Goal: Task Accomplishment & Management: Use online tool/utility

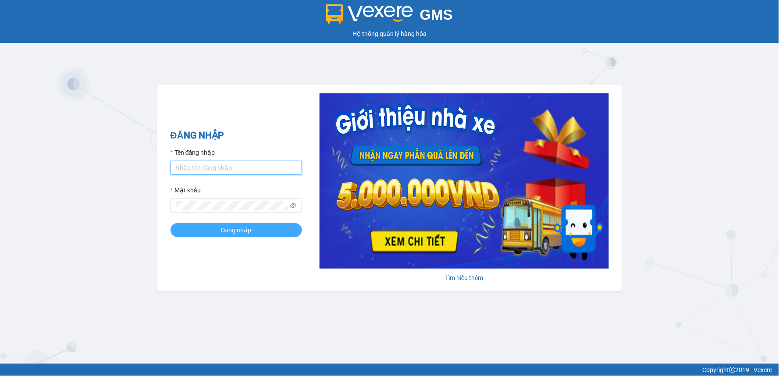
type input "ptvhthien.tqdtl"
click at [258, 228] on button "Đăng nhập" at bounding box center [237, 230] width 132 height 14
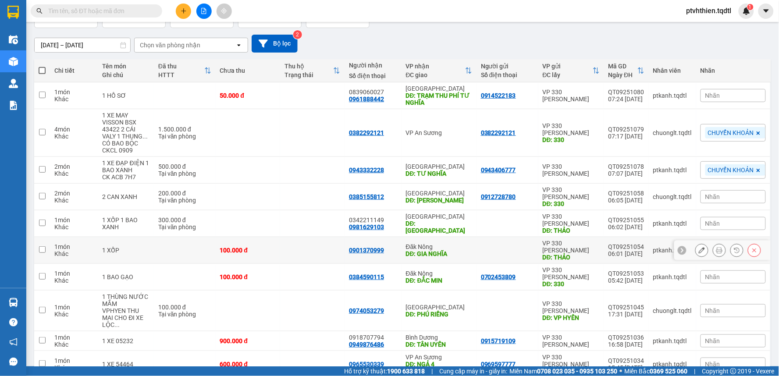
scroll to position [84, 0]
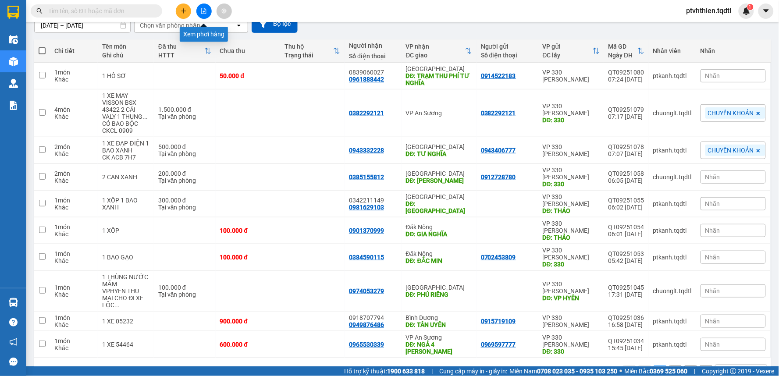
click at [203, 15] on button at bounding box center [203, 11] width 15 height 15
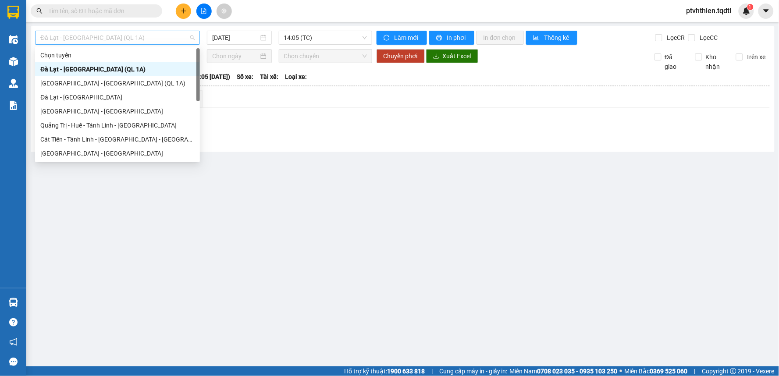
click at [152, 42] on span "Đà Lạt - Sài Gòn (QL 1A)" at bounding box center [117, 37] width 154 height 13
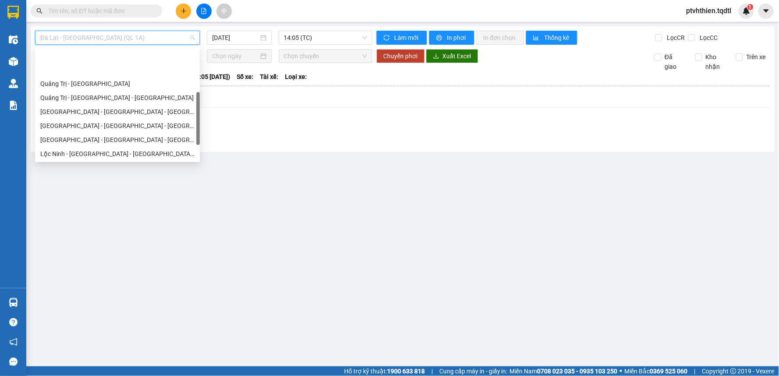
scroll to position [130, 0]
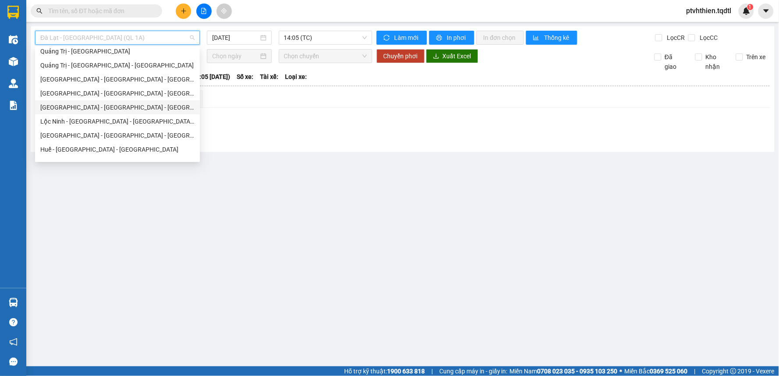
click at [110, 106] on div "Quảng Bình - Quảng Trị - Huế - Lộc Ninh" at bounding box center [117, 108] width 154 height 10
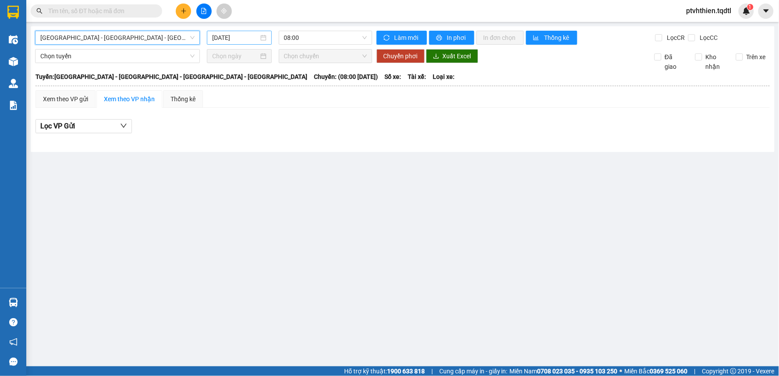
click at [243, 39] on input "12/09/2025" at bounding box center [235, 38] width 46 height 10
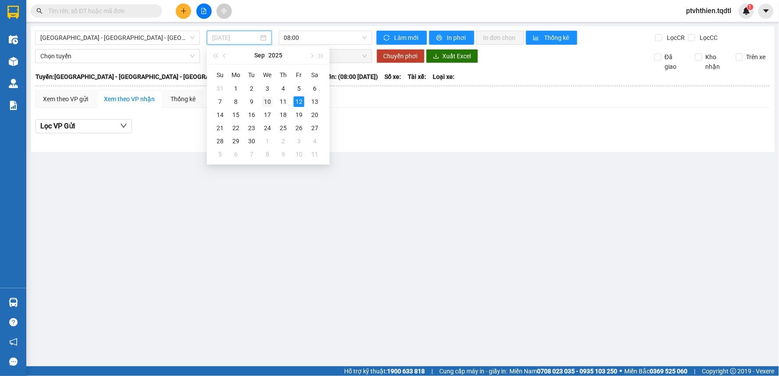
click at [267, 101] on div "10" at bounding box center [267, 101] width 11 height 11
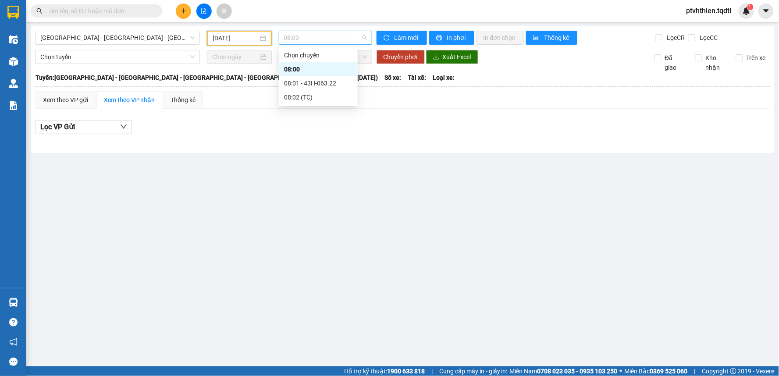
click at [314, 36] on span "08:00" at bounding box center [325, 37] width 83 height 13
click at [270, 150] on div "Quảng Bình - Quảng Trị - Huế - Lộc Ninh 10/09/2025 08:00 Làm mới In phơi In đơn…" at bounding box center [403, 89] width 744 height 127
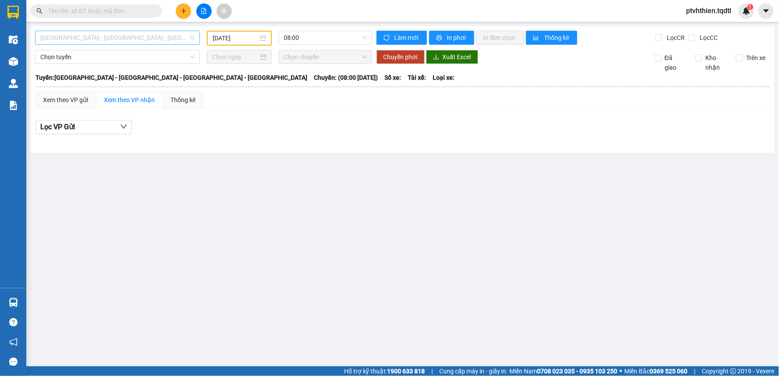
click at [164, 35] on span "Quảng Bình - Quảng Trị - Huế - Lộc Ninh" at bounding box center [117, 37] width 154 height 13
click at [174, 43] on span "Quảng Bình - Quảng Trị - Huế - Lộc Ninh" at bounding box center [117, 37] width 154 height 13
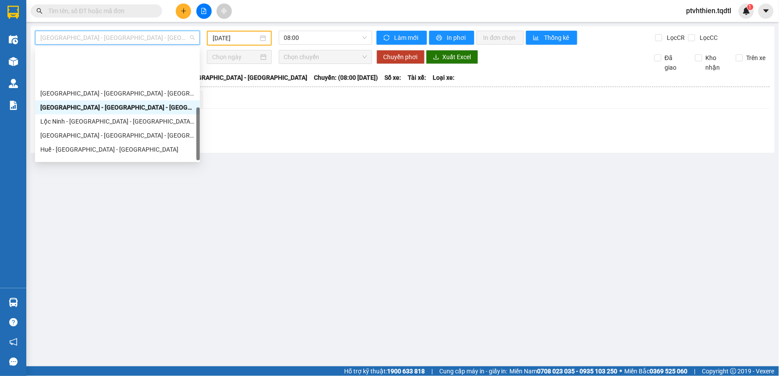
scroll to position [182, 0]
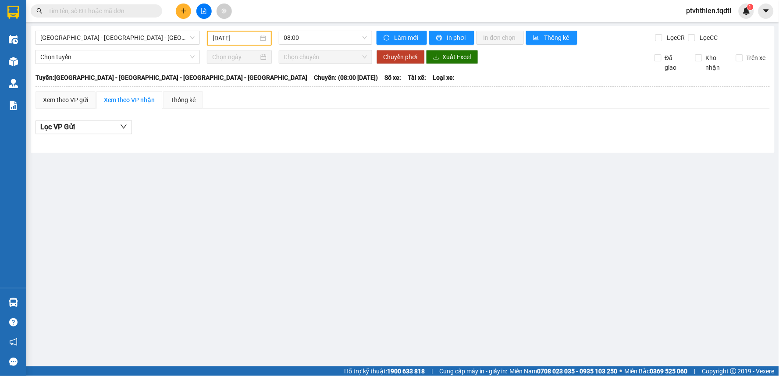
click at [542, 370] on strong "0708 023 035 - 0935 103 250" at bounding box center [578, 371] width 80 height 7
click at [257, 38] on input "10/09/2025" at bounding box center [235, 38] width 45 height 10
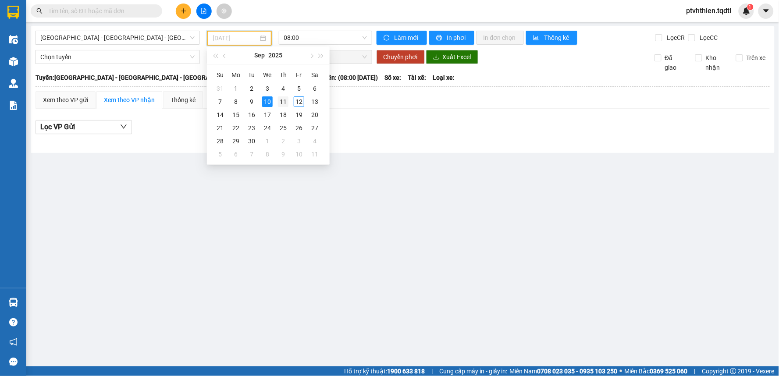
click at [284, 103] on div "11" at bounding box center [283, 101] width 11 height 11
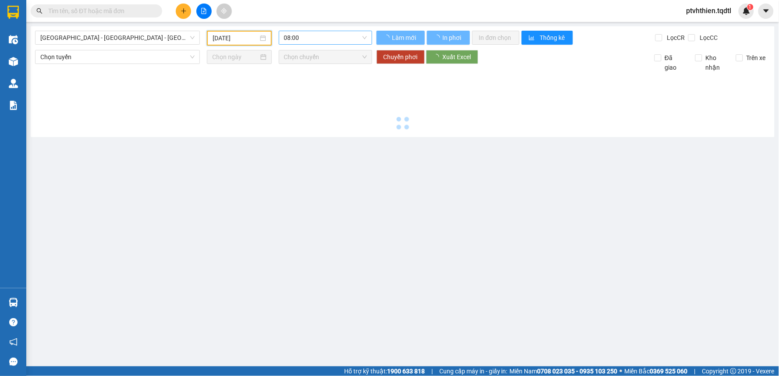
type input "11/09/2025"
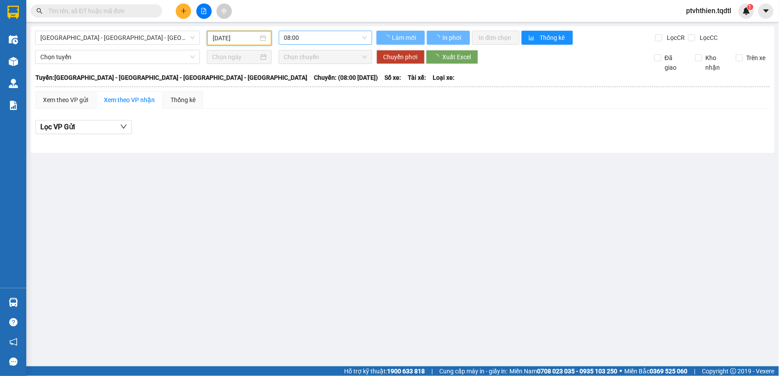
click at [358, 36] on span "08:00" at bounding box center [325, 37] width 83 height 13
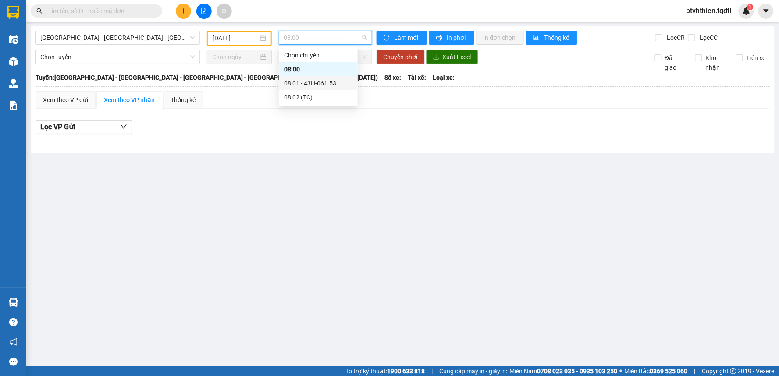
click at [333, 87] on div "08:01 - 43H-061.53" at bounding box center [318, 83] width 68 height 10
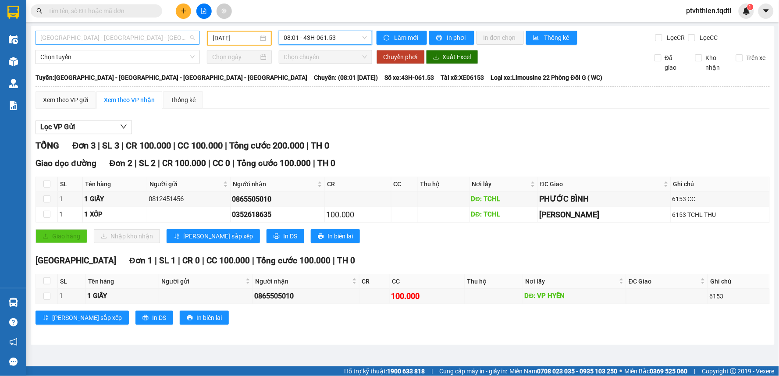
click at [177, 36] on span "Quảng Bình - Quảng Trị - Huế - Lộc Ninh" at bounding box center [117, 37] width 154 height 13
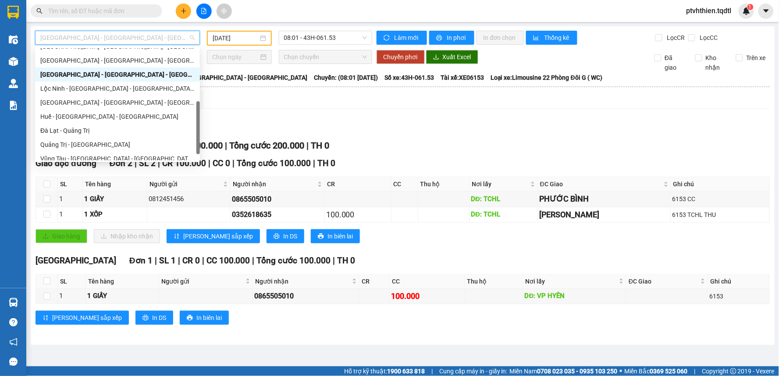
scroll to position [182, 0]
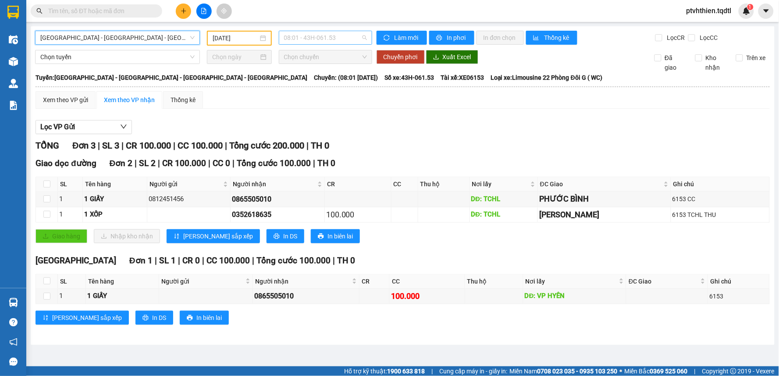
click at [337, 38] on span "08:01 - 43H-061.53" at bounding box center [325, 37] width 83 height 13
click at [481, 151] on div "TỔNG Đơn 3 | SL 3 | CR 100.000 | CC 100.000 | Tổng cước 200.000 | TH 0" at bounding box center [403, 146] width 734 height 14
